Goal: Transaction & Acquisition: Subscribe to service/newsletter

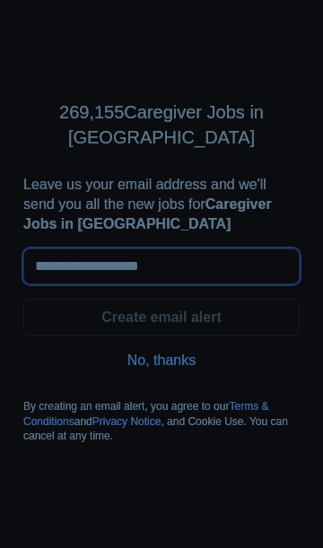
click at [187, 261] on input "Leave us your email address and we'll send you all the new jobs for Caregiver J…" at bounding box center [161, 266] width 276 height 36
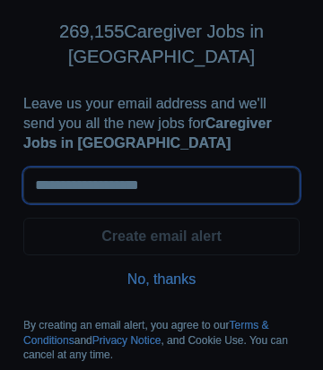
type input "**********"
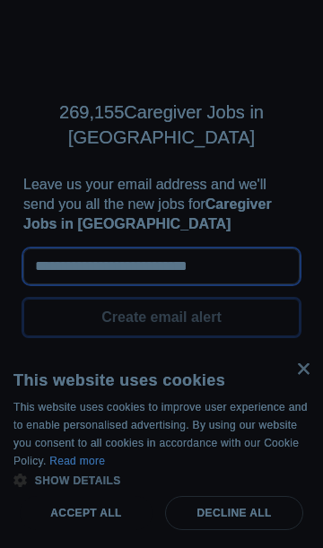
click at [209, 306] on button "Create email alert" at bounding box center [161, 317] width 276 height 38
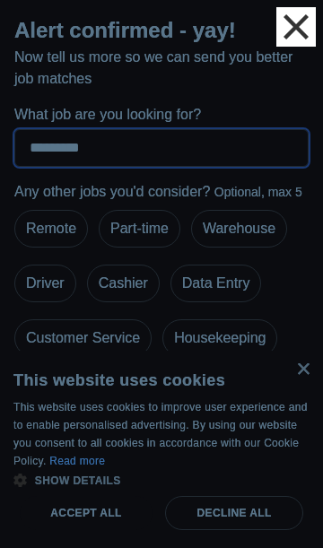
scroll to position [156, 0]
click at [59, 227] on label "Remote" at bounding box center [51, 229] width 74 height 38
click at [303, 374] on div "×" at bounding box center [302, 369] width 13 height 13
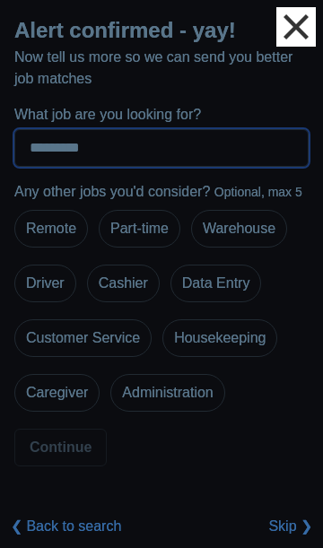
click at [63, 395] on label "Caregiver" at bounding box center [56, 393] width 85 height 38
click at [73, 395] on label "Caregiver" at bounding box center [56, 393] width 85 height 38
click at [73, 394] on label "Caregiver" at bounding box center [56, 393] width 85 height 38
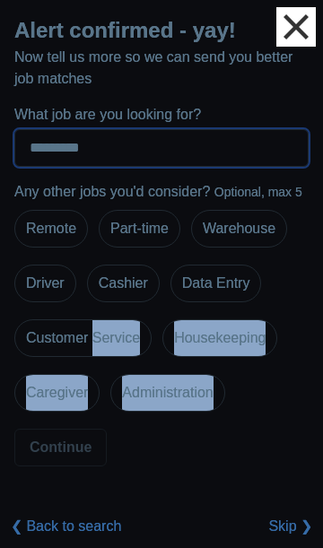
click at [56, 403] on label "Caregiver" at bounding box center [56, 393] width 85 height 38
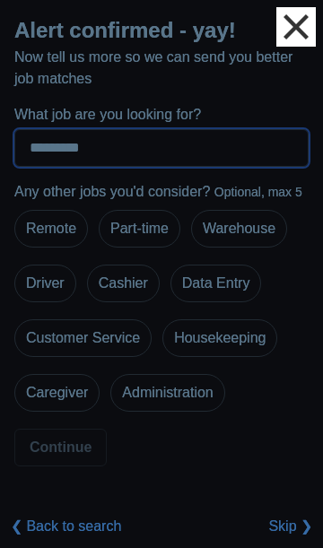
scroll to position [334, 0]
click at [61, 395] on label "Caregiver" at bounding box center [56, 393] width 85 height 38
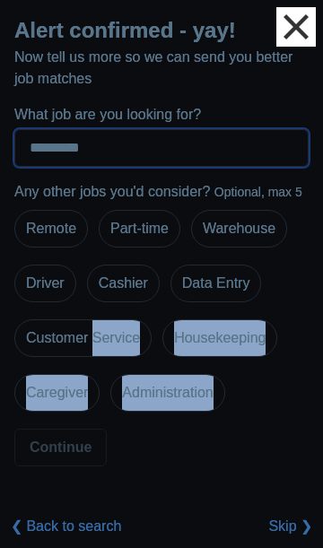
scroll to position [491, 0]
click at [295, 391] on div "Any other jobs you'd consider? Optional, max 5 Remote Part-time Warehouse Drive…" at bounding box center [161, 304] width 294 height 247
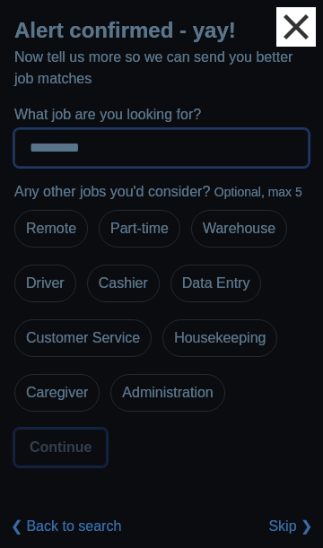
click at [78, 450] on button "Continue" at bounding box center [60, 447] width 92 height 38
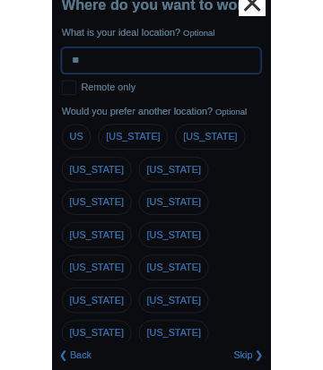
scroll to position [0, 0]
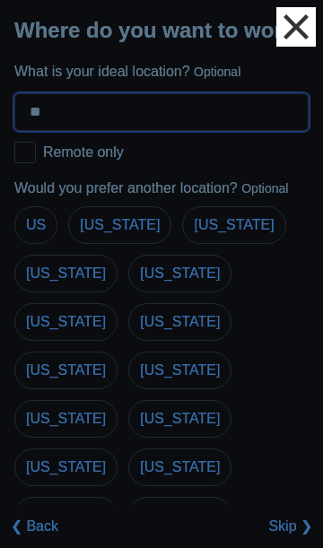
click at [69, 112] on input "**" at bounding box center [161, 112] width 294 height 38
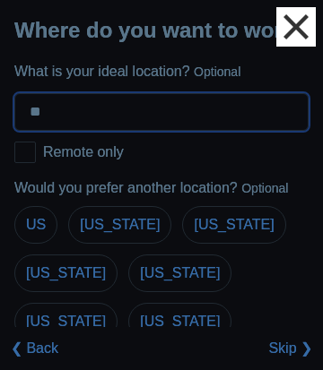
type input "*"
select select "*"
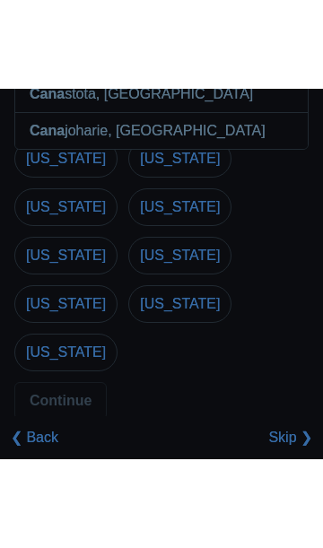
scroll to position [381, 0]
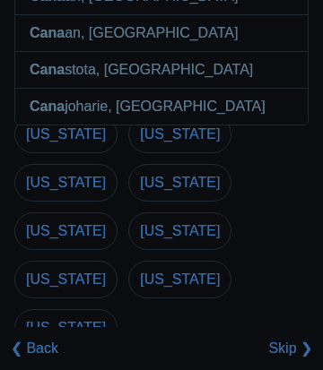
type input "******"
click at [74, 358] on button "Continue" at bounding box center [60, 377] width 92 height 38
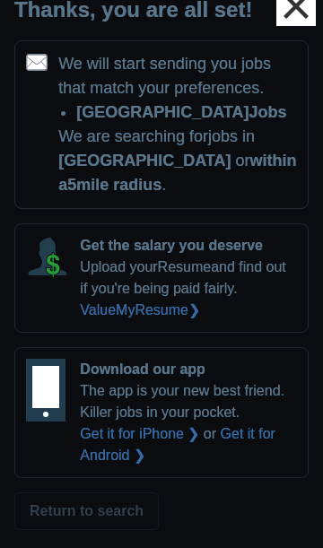
scroll to position [0, 0]
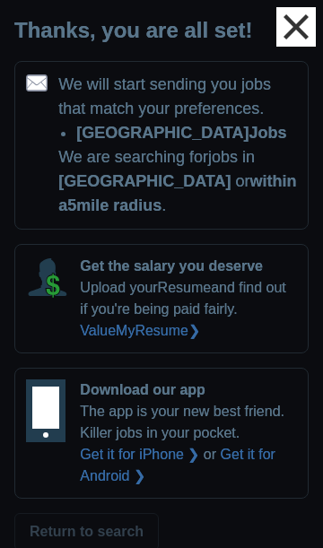
click at [290, 153] on p "We are searching for jobs in [GEOGRAPHIC_DATA] or within a 5 mile radius ." at bounding box center [177, 181] width 238 height 73
click at [49, 91] on div "We will start sending you jobs that match your preferences. Canada jobs We are …" at bounding box center [161, 145] width 294 height 169
click at [96, 515] on button "Return to search" at bounding box center [86, 532] width 144 height 38
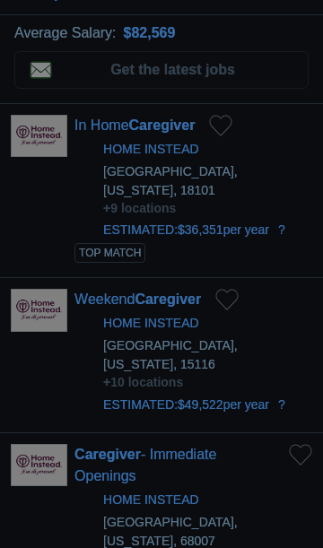
scroll to position [123, 0]
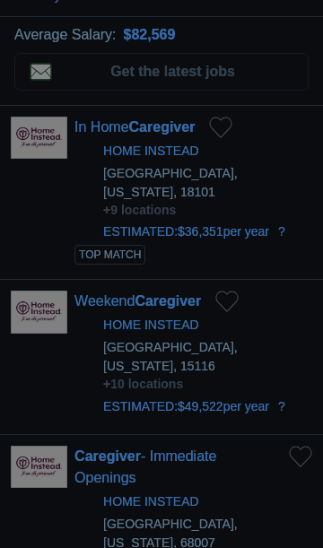
click at [107, 250] on span "TOP MATCH" at bounding box center [109, 255] width 71 height 20
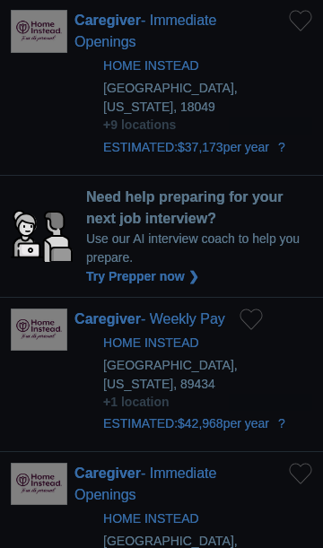
scroll to position [1165, 0]
